Goal: Task Accomplishment & Management: Use online tool/utility

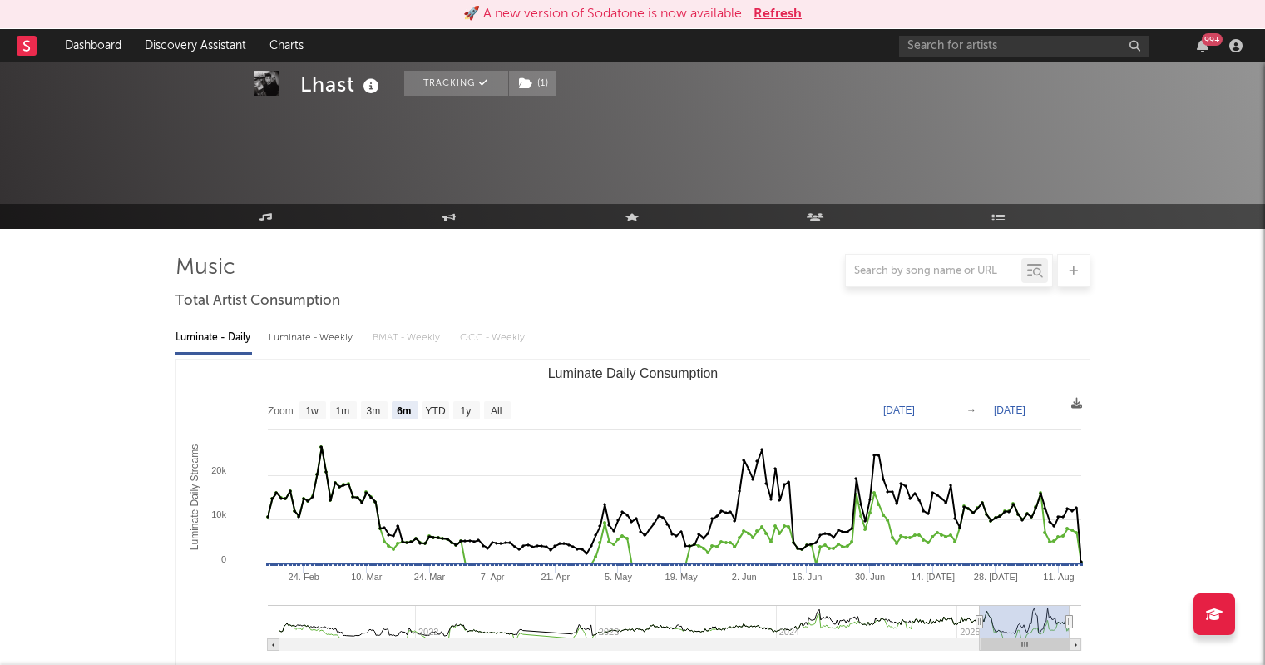
select select "6m"
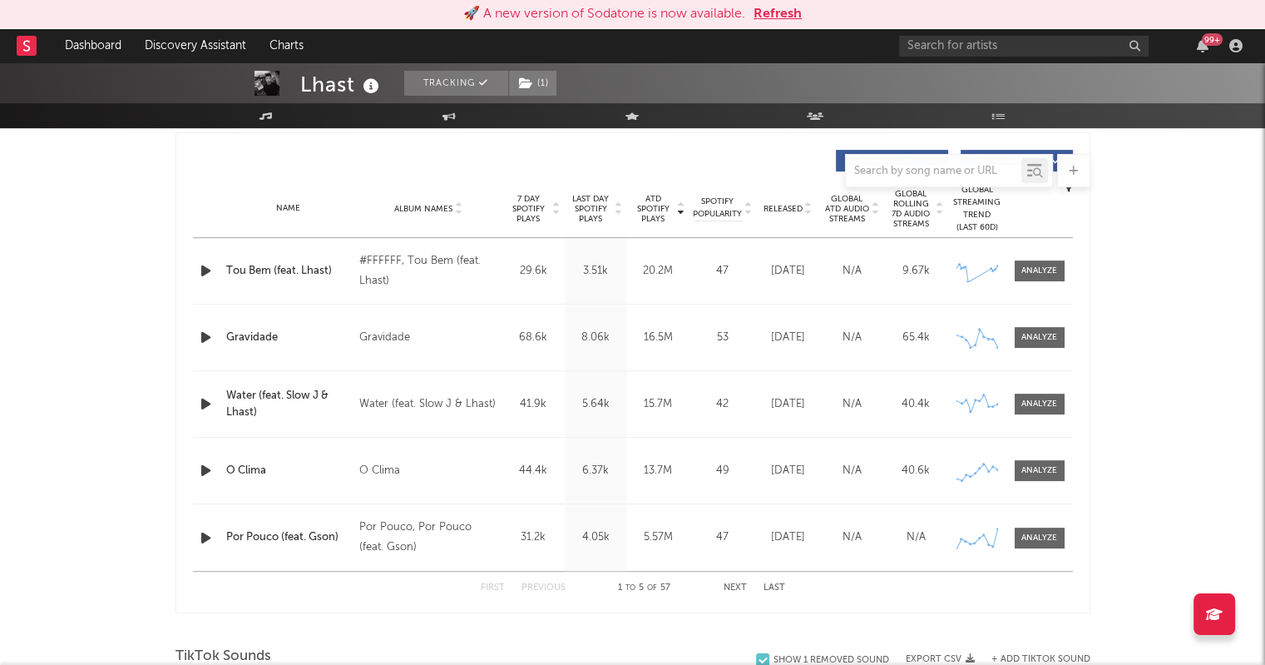
scroll to position [622, 0]
click at [96, 46] on link "Dashboard" at bounding box center [93, 45] width 80 height 33
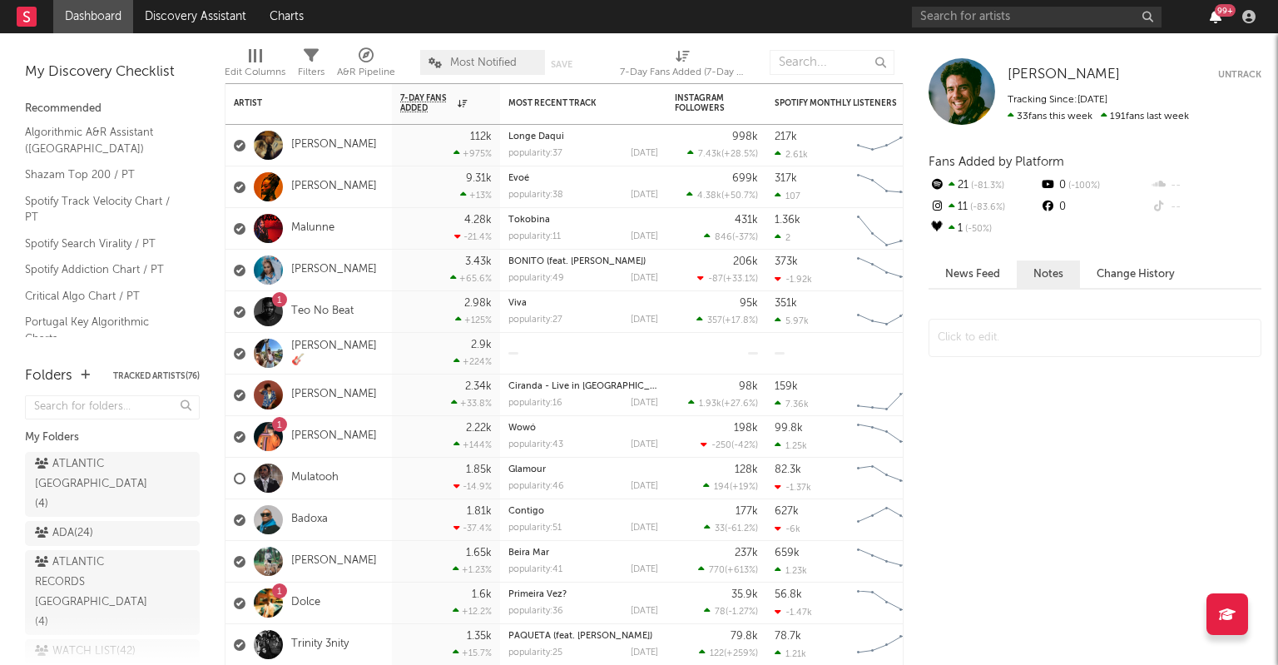
click at [1211, 17] on icon "button" at bounding box center [1215, 16] width 12 height 13
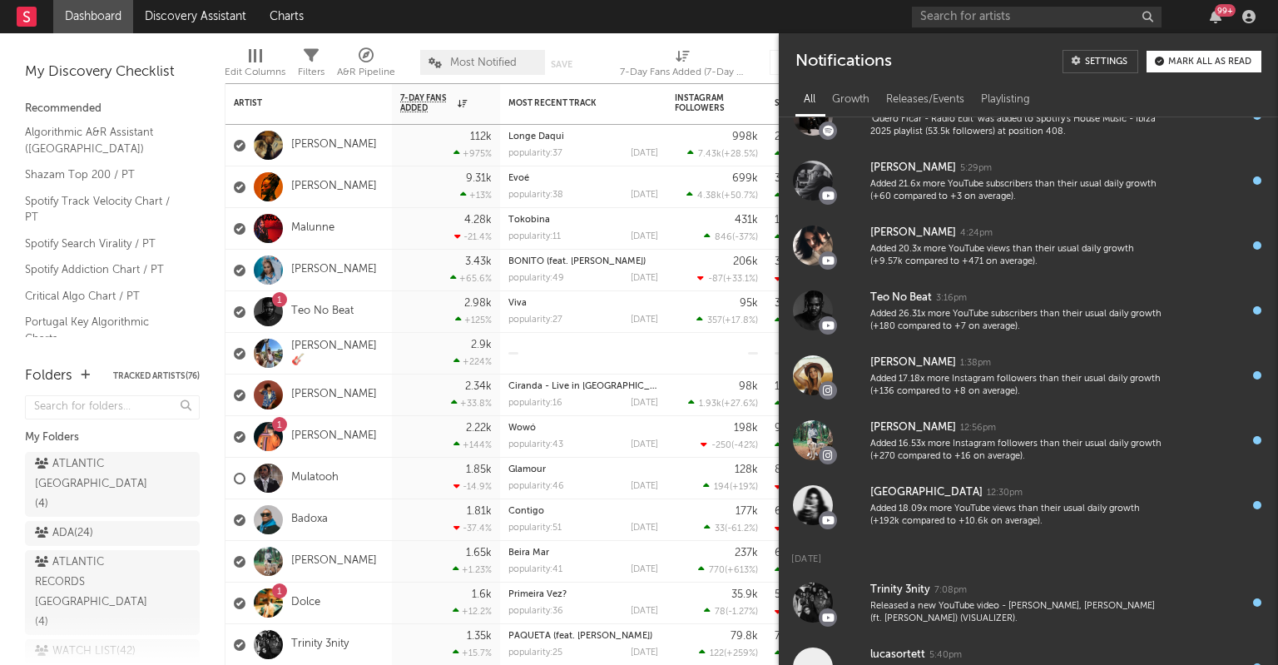
scroll to position [1006, 0]
click at [1218, 18] on icon "button" at bounding box center [1215, 16] width 12 height 13
